Goal: Task Accomplishment & Management: Complete application form

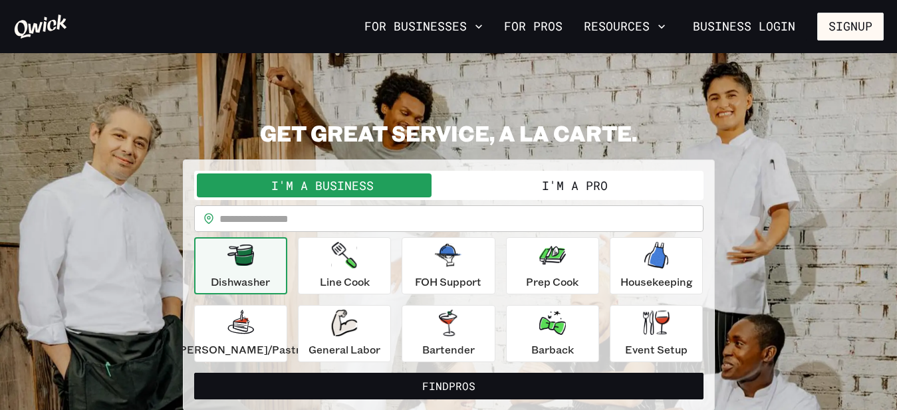
click at [570, 186] on button "I'm a Pro" at bounding box center [575, 186] width 252 height 24
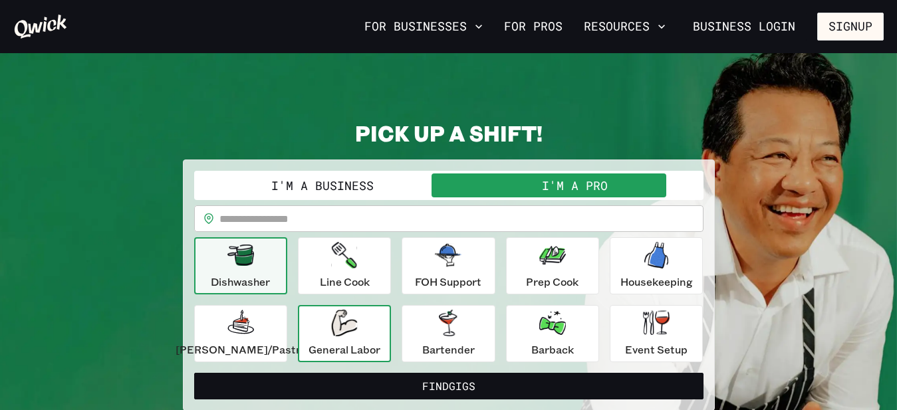
click at [331, 335] on div "General Labor" at bounding box center [344, 334] width 72 height 48
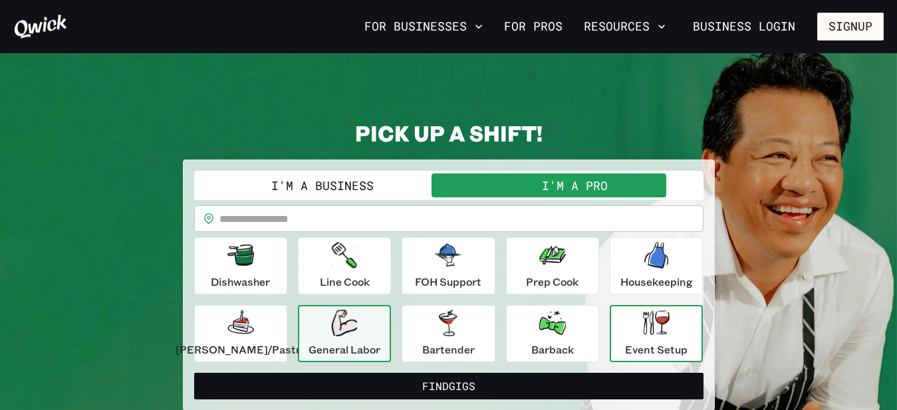
click at [645, 338] on div "Event Setup" at bounding box center [656, 334] width 62 height 48
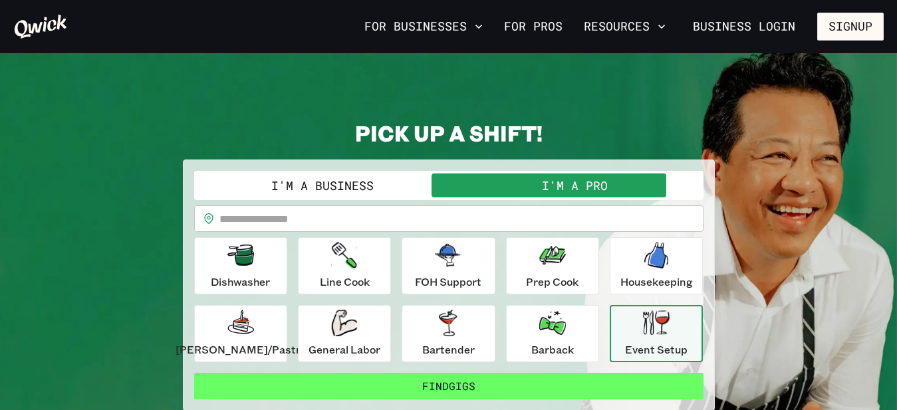
click at [530, 394] on button "Find Gigs" at bounding box center [448, 386] width 509 height 27
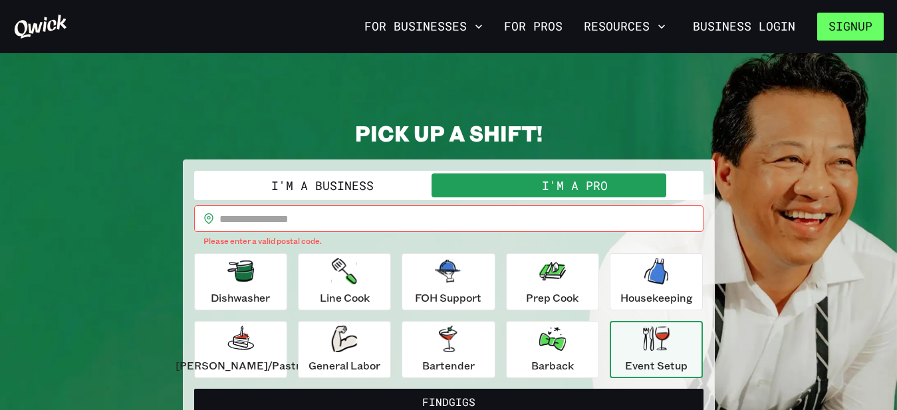
click at [846, 29] on button "Signup" at bounding box center [850, 27] width 66 height 28
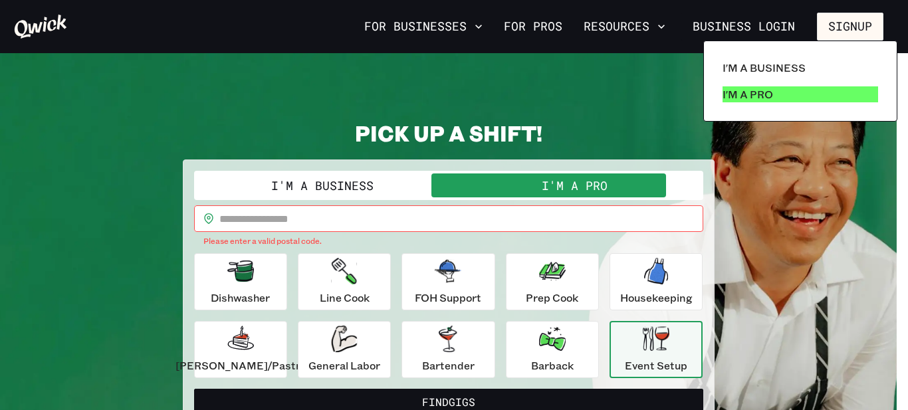
click at [760, 94] on p "I'm a Pro" at bounding box center [748, 94] width 51 height 16
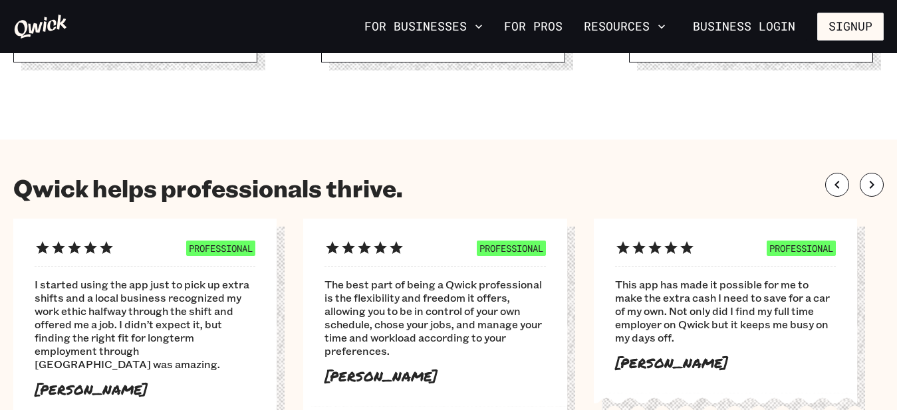
scroll to position [667, 0]
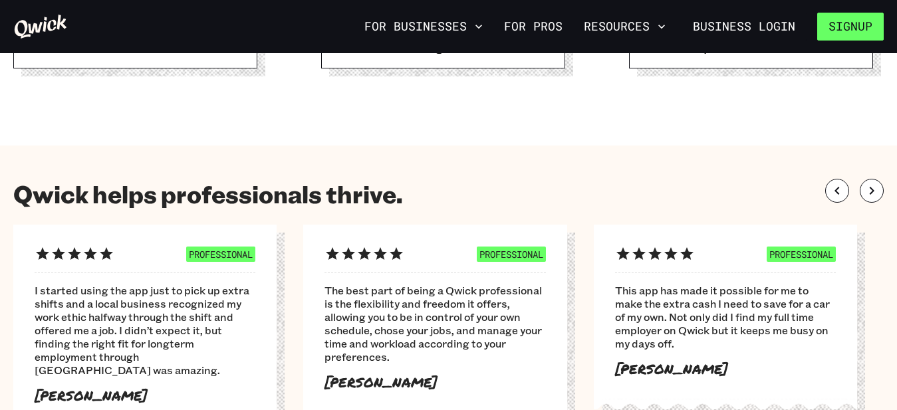
click at [872, 27] on button "Signup" at bounding box center [850, 27] width 66 height 28
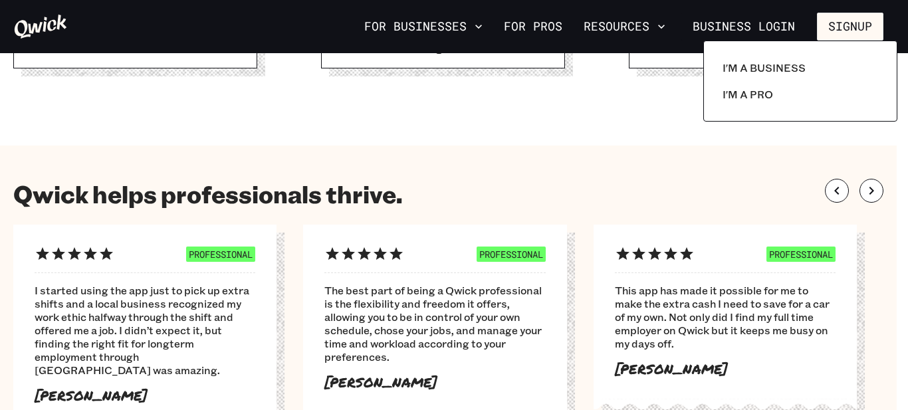
click at [648, 138] on div at bounding box center [454, 205] width 908 height 410
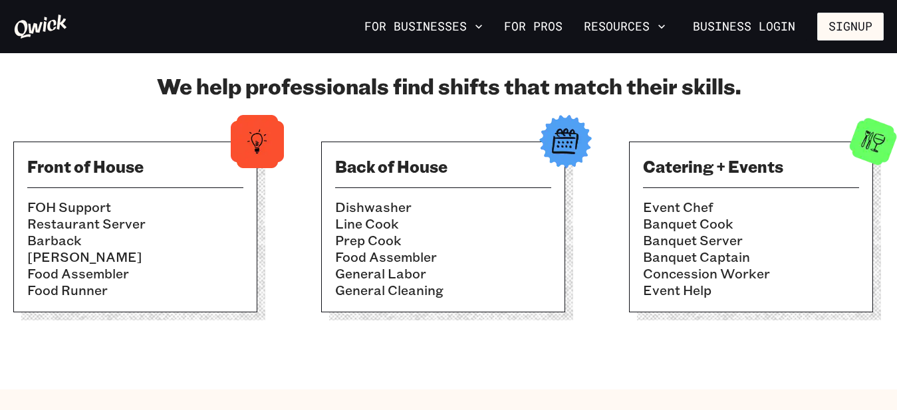
scroll to position [407, 0]
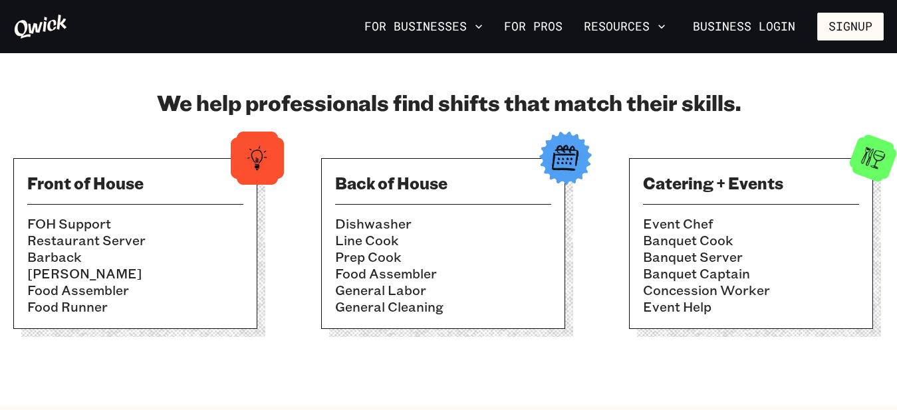
click at [420, 251] on li "Prep Cook" at bounding box center [443, 257] width 216 height 17
click at [548, 27] on link "For Pros" at bounding box center [533, 26] width 69 height 23
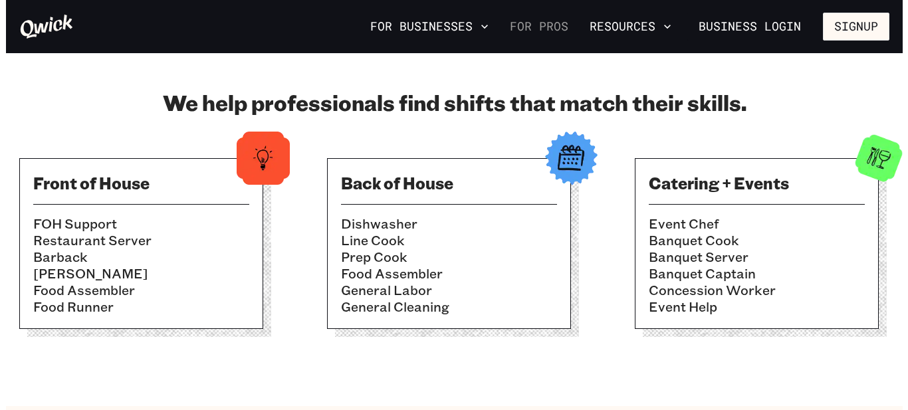
scroll to position [0, 0]
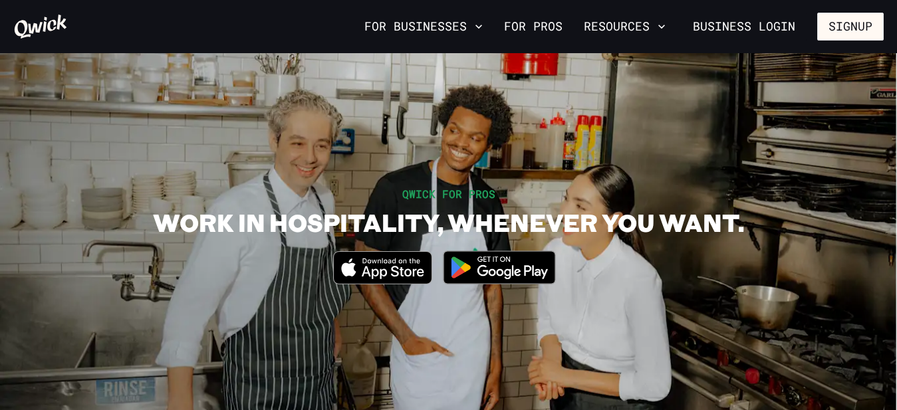
click at [400, 265] on icon "Download on the App Store" at bounding box center [383, 268] width 98 height 32
click at [850, 31] on button "Signup" at bounding box center [850, 27] width 66 height 28
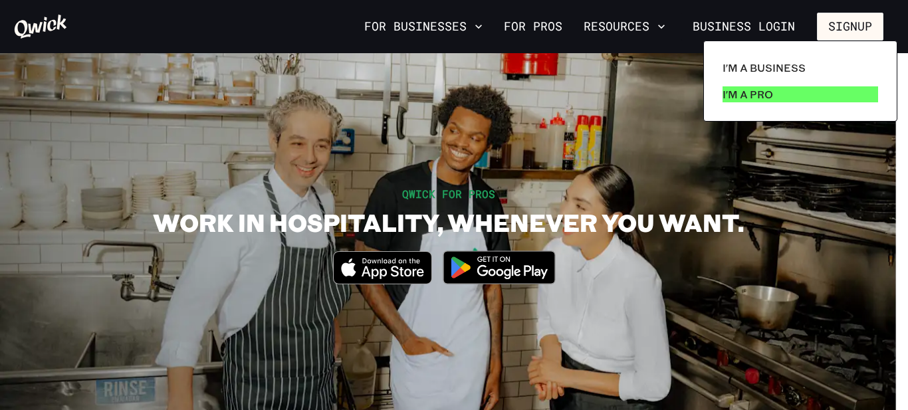
click at [765, 94] on p "I'm a Pro" at bounding box center [748, 94] width 51 height 16
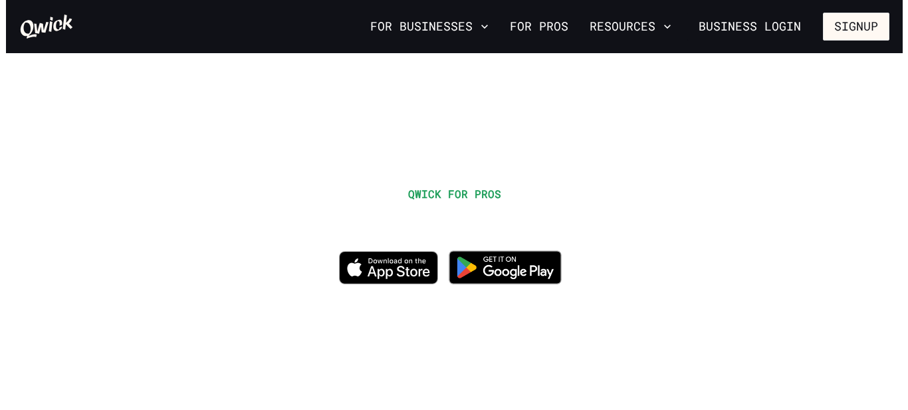
scroll to position [407, 0]
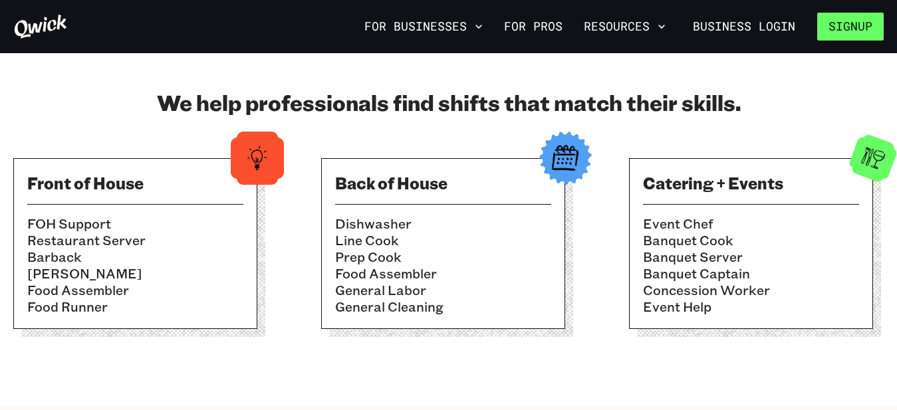
click at [852, 29] on button "Signup" at bounding box center [850, 27] width 66 height 28
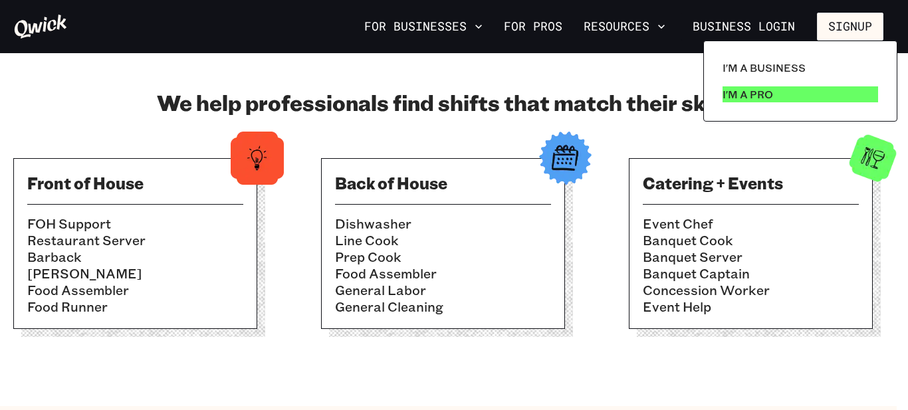
click at [727, 94] on p "I'm a Pro" at bounding box center [748, 94] width 51 height 16
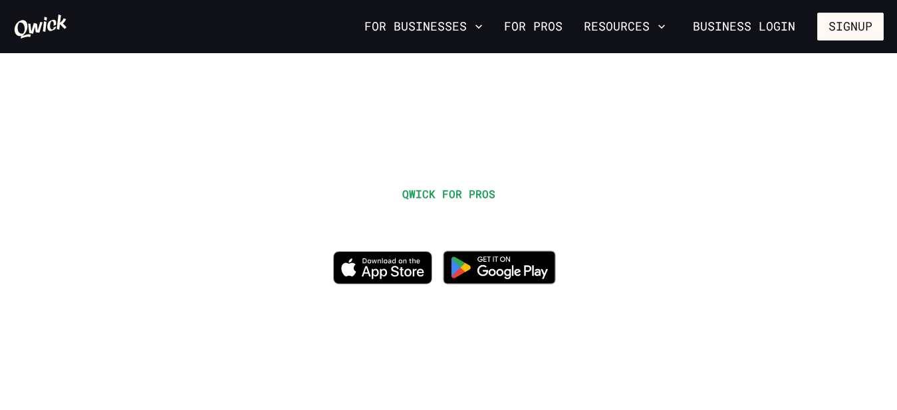
scroll to position [407, 0]
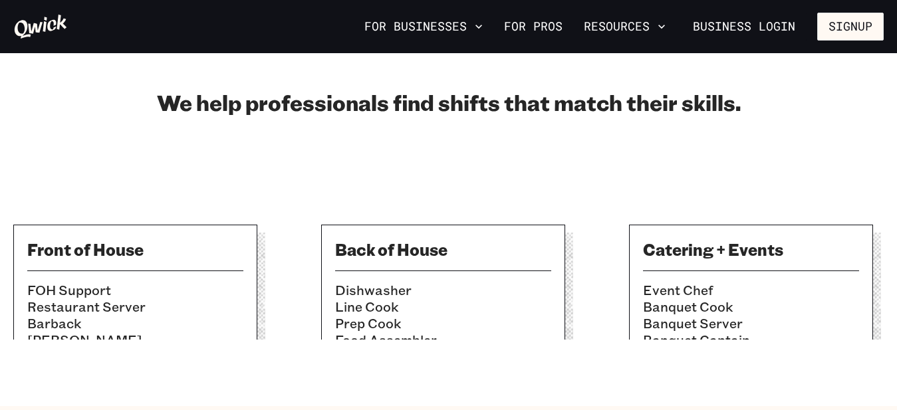
click at [494, 270] on div "Back of House Dishwasher Line Cook Prep Cook Food Assembler General Labor Gener…" at bounding box center [443, 310] width 244 height 171
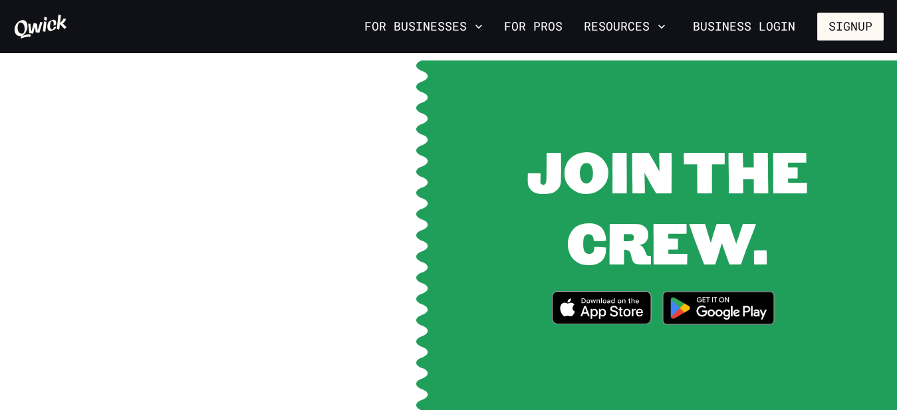
scroll to position [1694, 0]
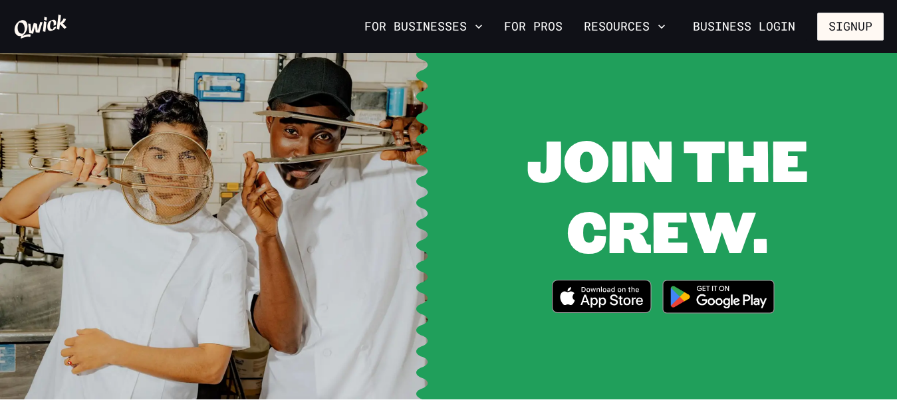
click at [747, 283] on img at bounding box center [718, 297] width 129 height 50
click at [602, 29] on button "Resources" at bounding box center [624, 26] width 92 height 23
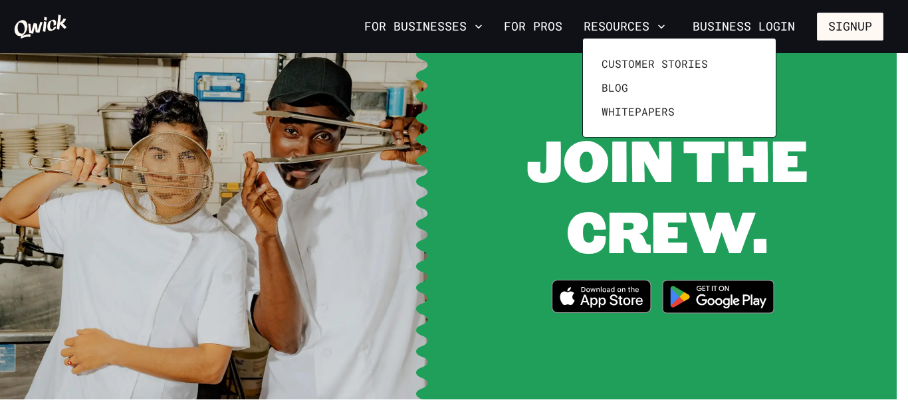
click at [543, 31] on div at bounding box center [454, 205] width 908 height 410
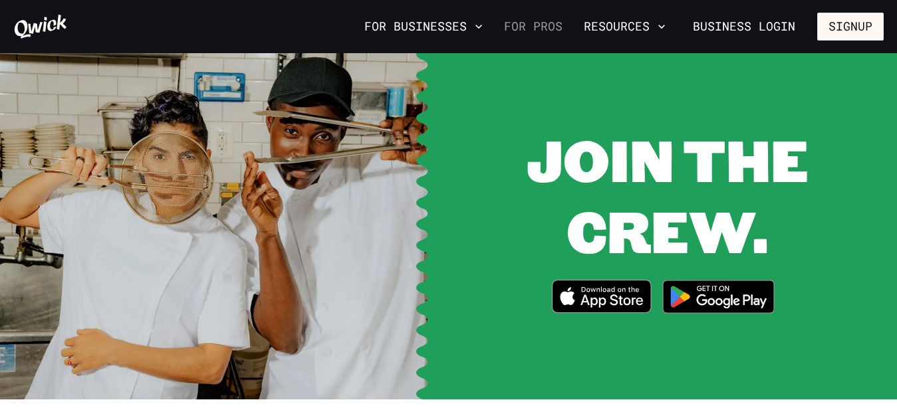
click at [544, 26] on link "For Pros" at bounding box center [533, 26] width 69 height 23
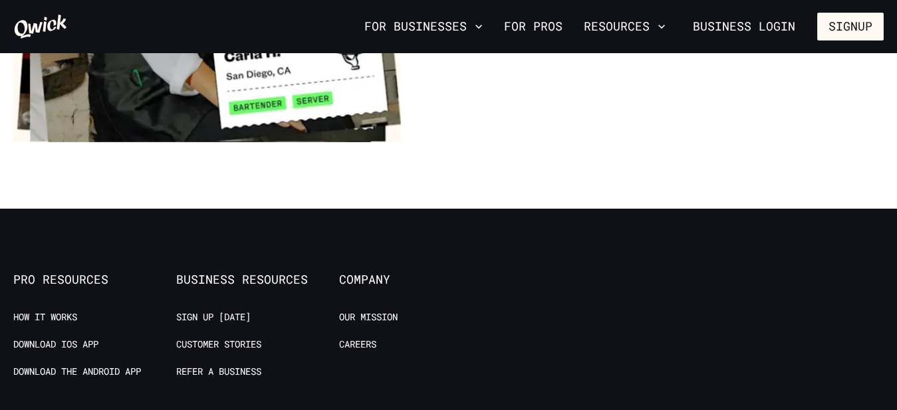
scroll to position [2449, 0]
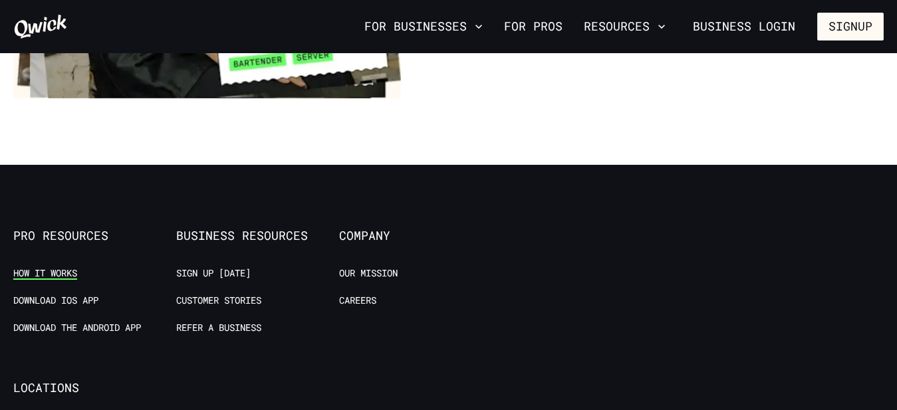
click at [41, 267] on link "How it Works" at bounding box center [45, 273] width 64 height 13
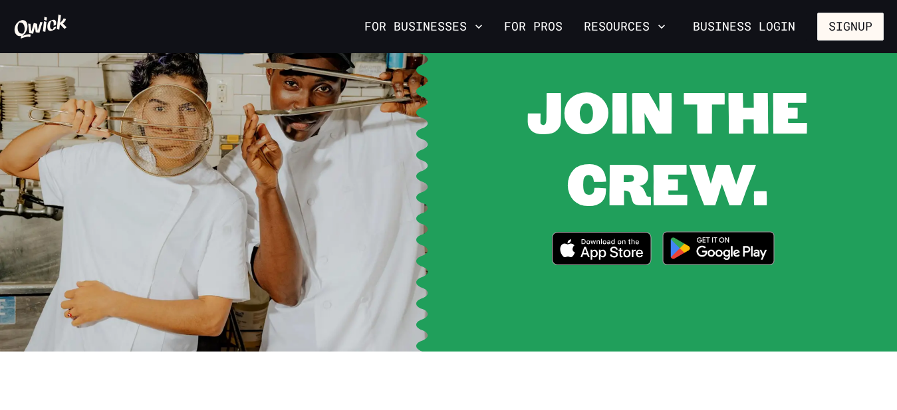
scroll to position [1748, 0]
